Goal: Task Accomplishment & Management: Manage account settings

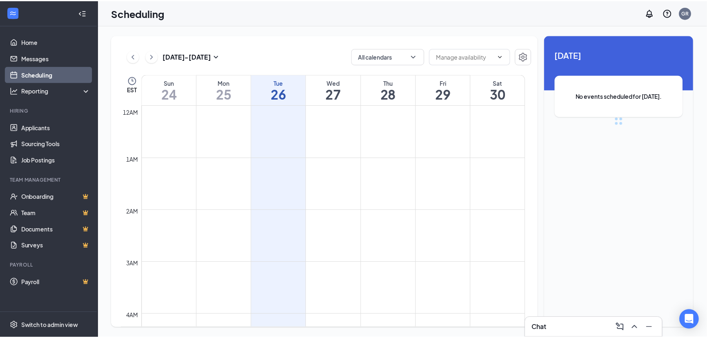
scroll to position [400, 0]
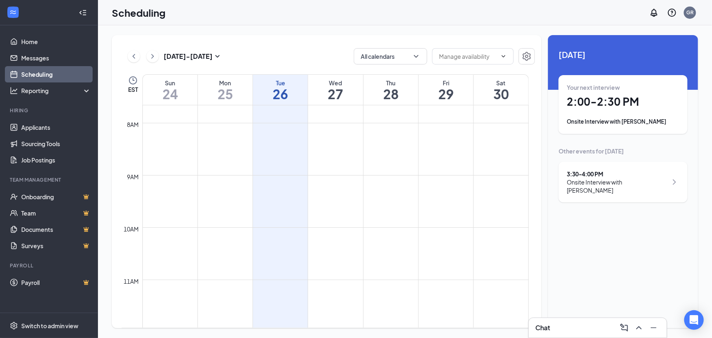
click at [659, 119] on div "Onsite Interview with [PERSON_NAME]" at bounding box center [623, 122] width 113 height 8
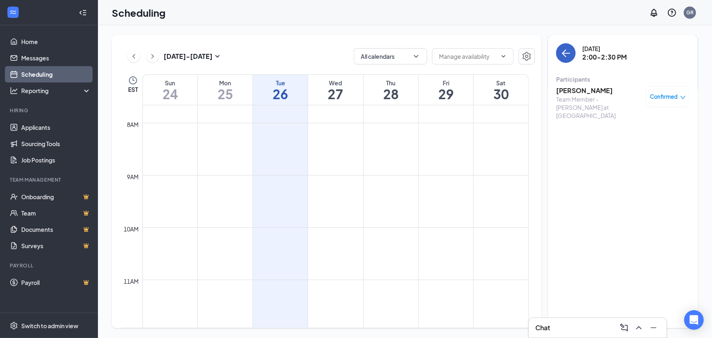
click at [565, 56] on icon "ArrowLeft" at bounding box center [564, 53] width 4 height 8
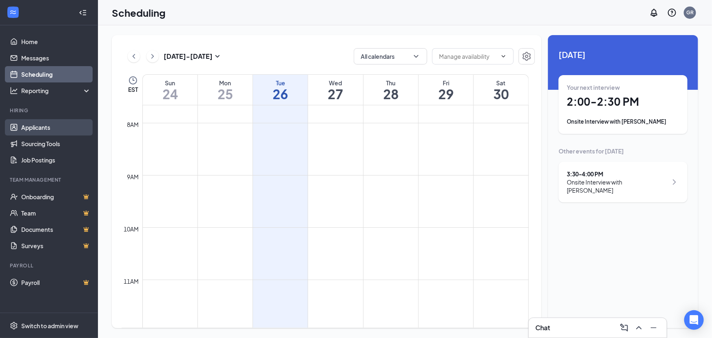
click at [44, 127] on link "Applicants" at bounding box center [56, 127] width 70 height 16
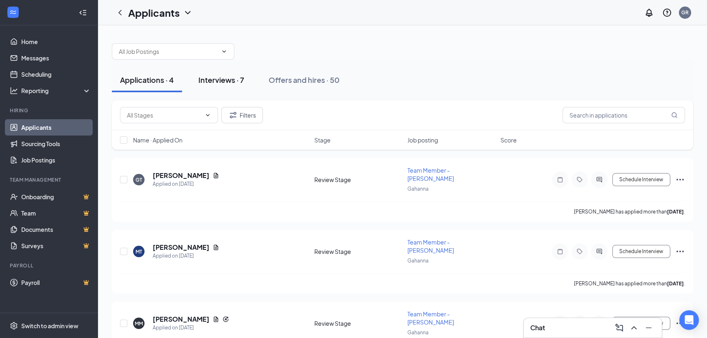
click at [223, 84] on div "Interviews · 7" at bounding box center [221, 80] width 46 height 10
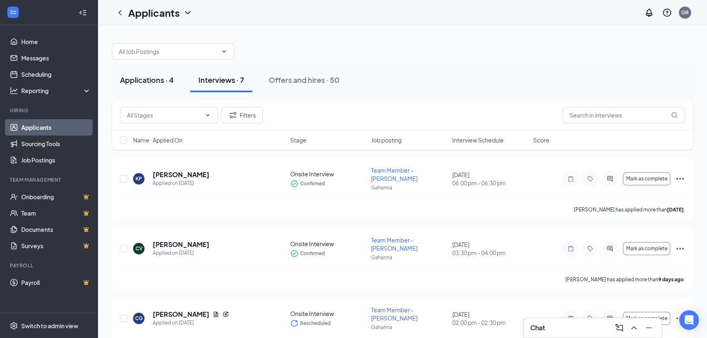
click at [163, 80] on div "Applications · 4" at bounding box center [147, 80] width 54 height 10
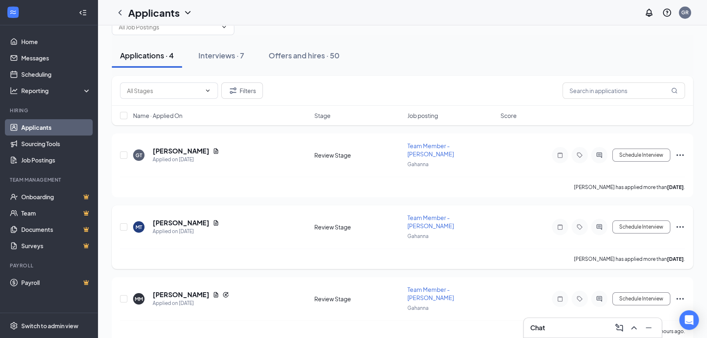
scroll to position [74, 0]
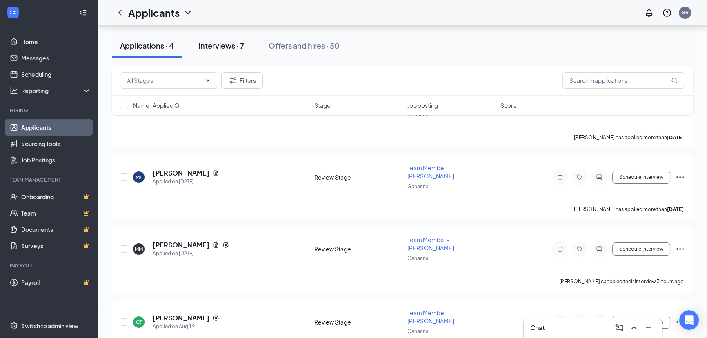
click at [224, 38] on button "Interviews · 7" at bounding box center [221, 45] width 62 height 24
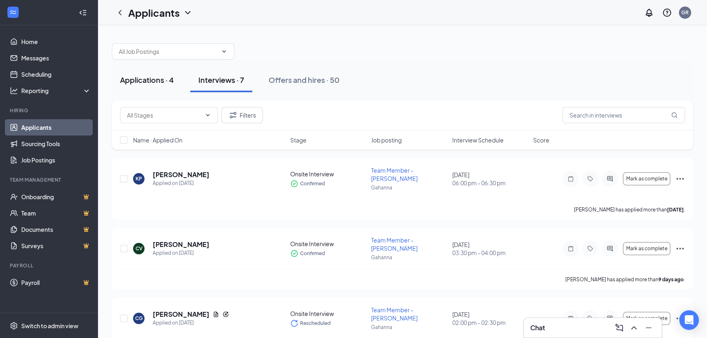
click at [159, 78] on div "Applications · 4" at bounding box center [147, 80] width 54 height 10
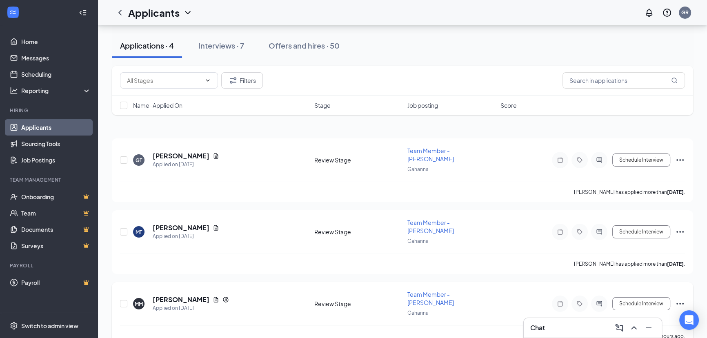
scroll to position [37, 0]
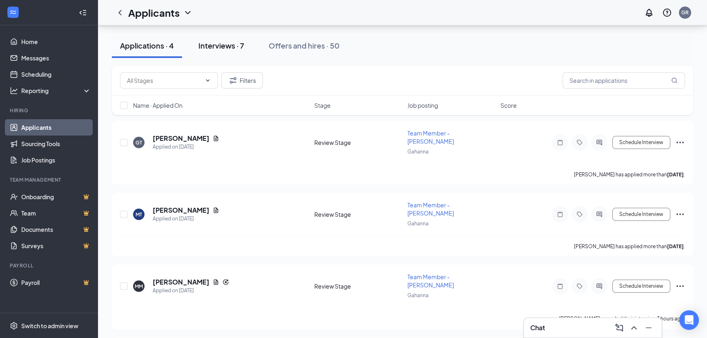
click at [231, 44] on div "Interviews · 7" at bounding box center [221, 45] width 46 height 10
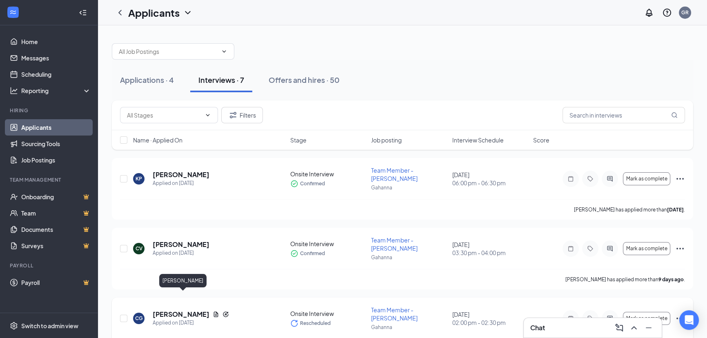
click at [193, 310] on h5 "[PERSON_NAME]" at bounding box center [181, 314] width 57 height 9
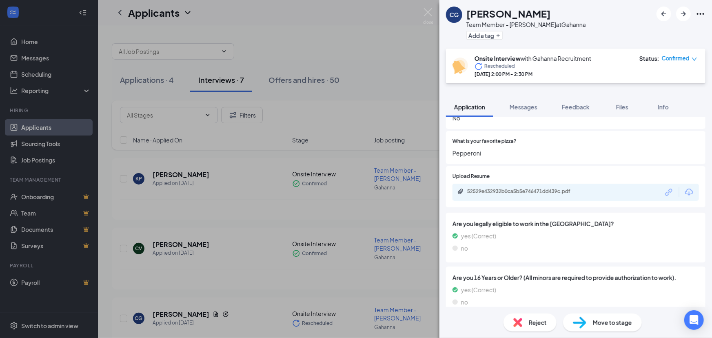
scroll to position [369, 0]
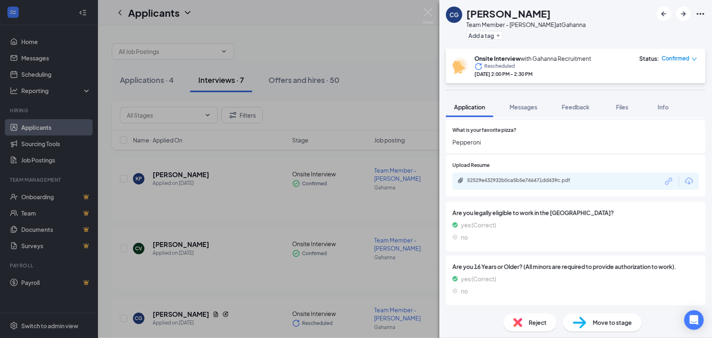
click at [525, 177] on div "52529e432932b0ca5b5e746471dd439c.pdf" at bounding box center [524, 180] width 114 height 7
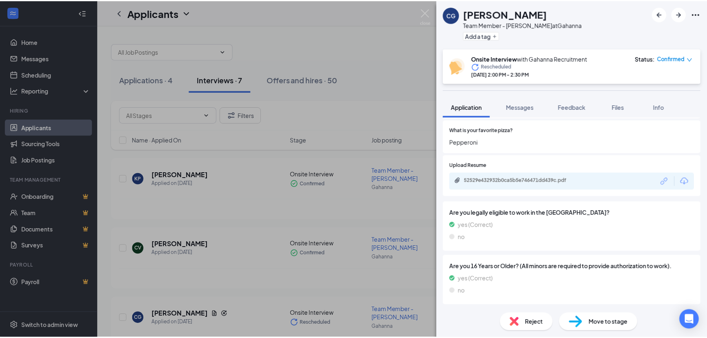
scroll to position [366, 0]
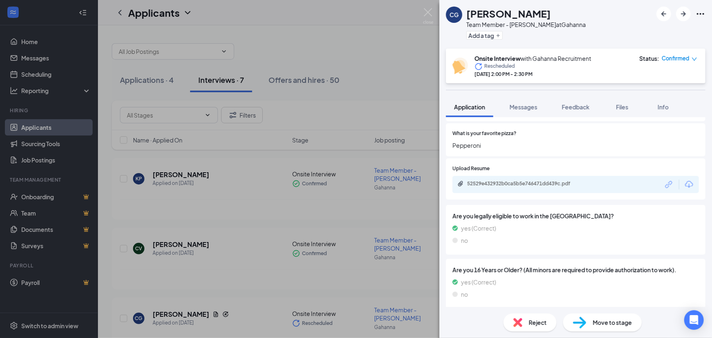
click at [406, 46] on div "CG [PERSON_NAME] Team Member - [PERSON_NAME] at [GEOGRAPHIC_DATA] Add a tag Ons…" at bounding box center [356, 169] width 712 height 338
